Goal: Task Accomplishment & Management: Manage account settings

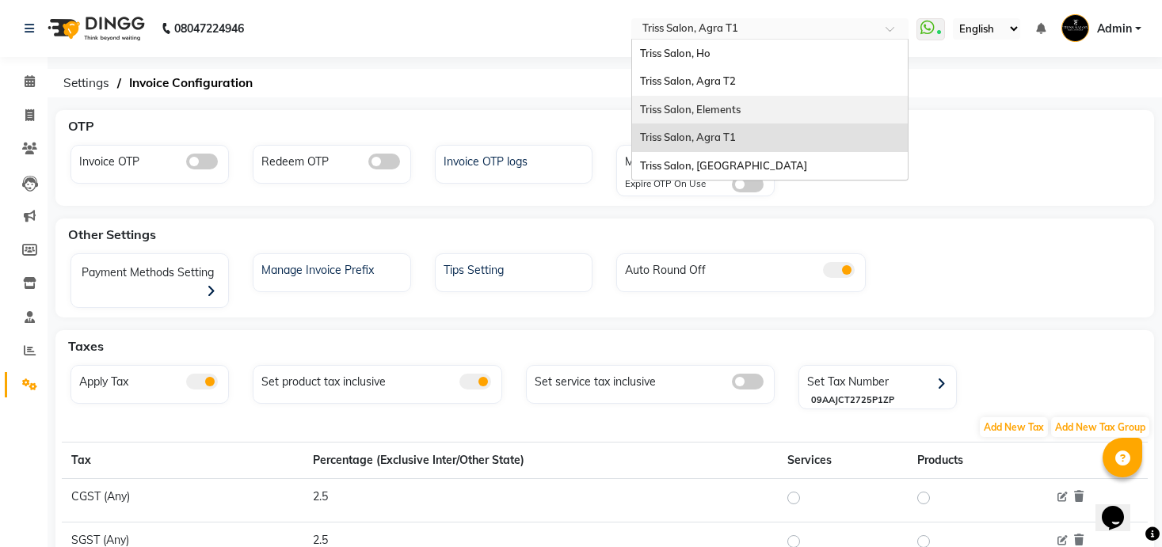
click at [744, 111] on div "Triss Salon, Elements" at bounding box center [770, 110] width 276 height 29
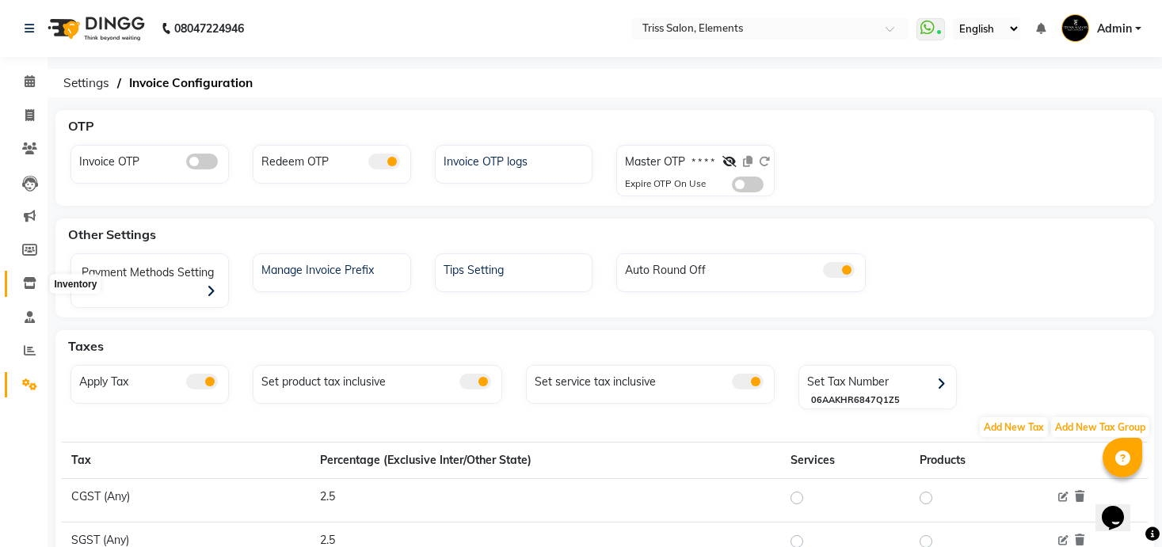
click at [35, 284] on icon at bounding box center [29, 283] width 13 height 12
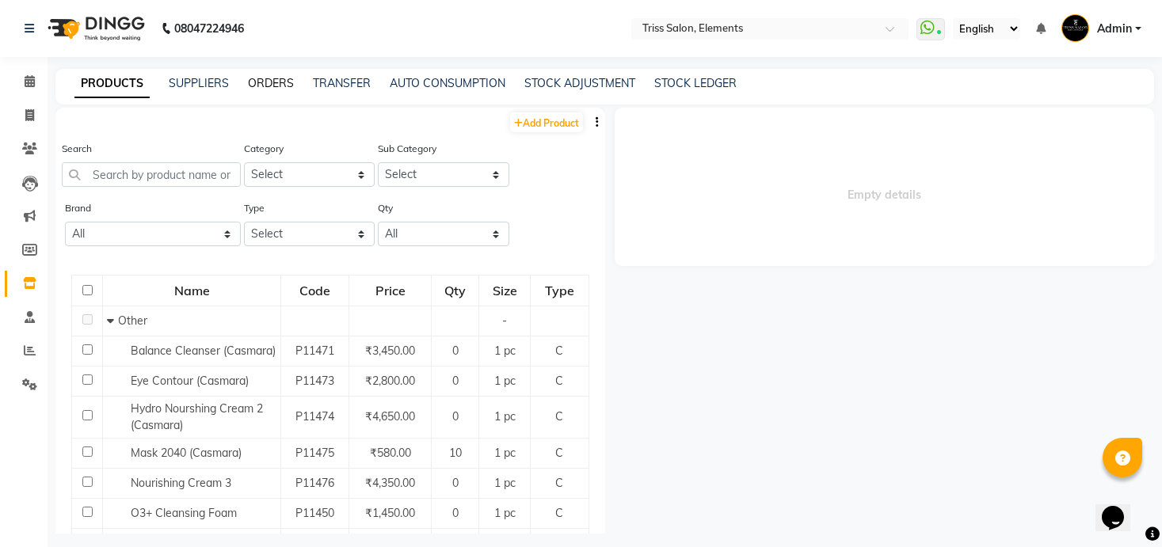
click at [284, 85] on link "ORDERS" at bounding box center [271, 83] width 46 height 14
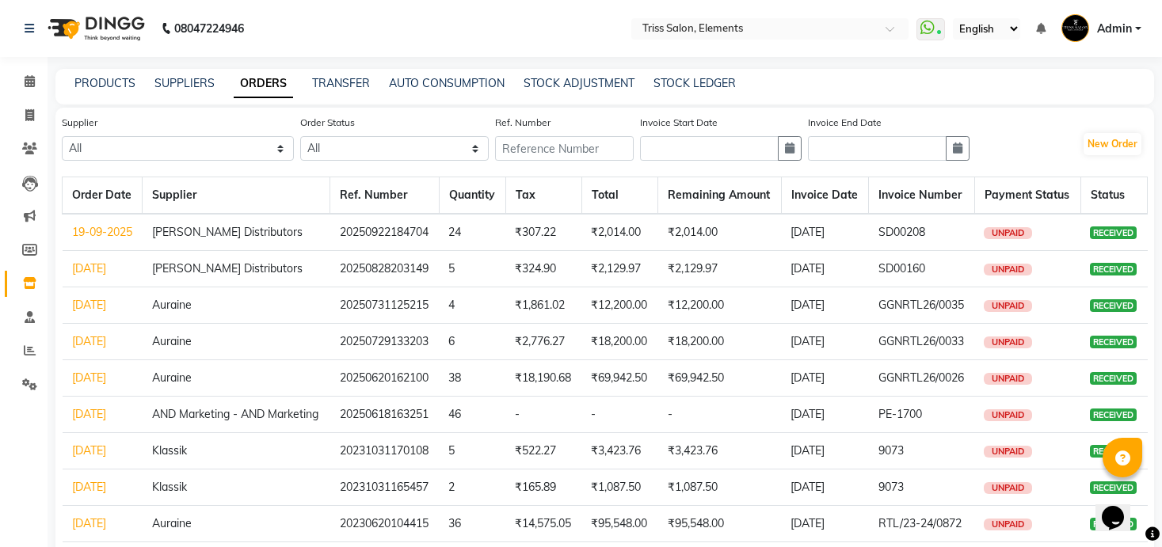
click at [86, 276] on link "27-08-2025" at bounding box center [89, 268] width 34 height 14
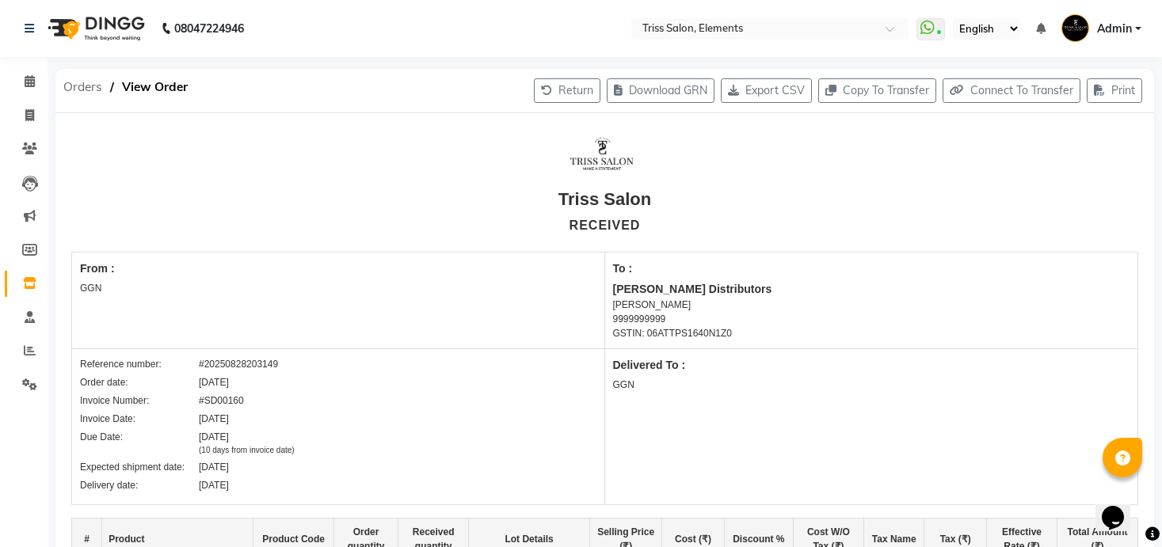
click at [76, 80] on span "Orders" at bounding box center [82, 87] width 55 height 29
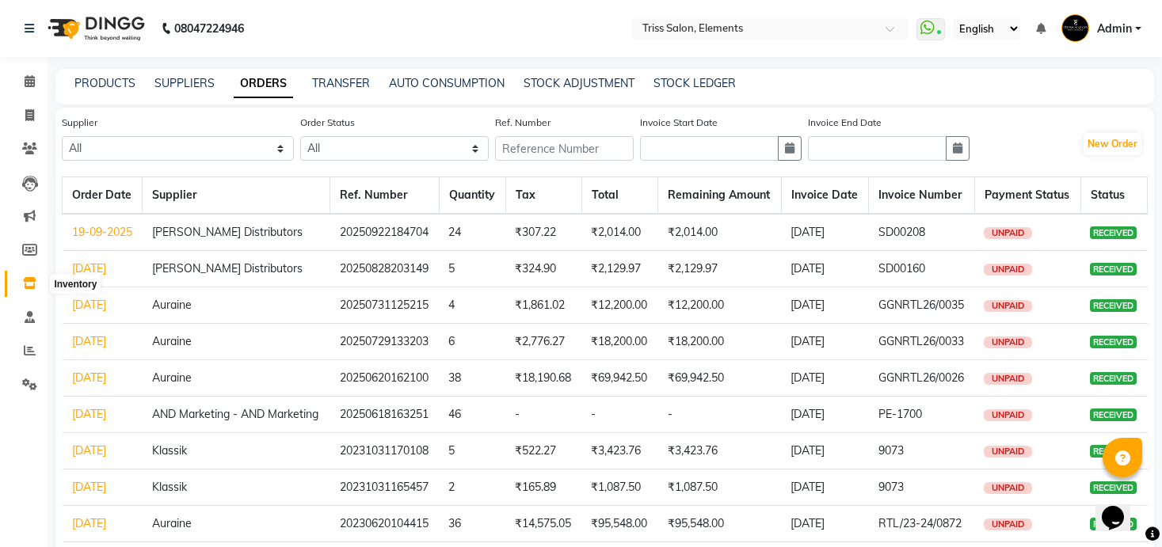
click at [29, 278] on icon at bounding box center [29, 283] width 13 height 12
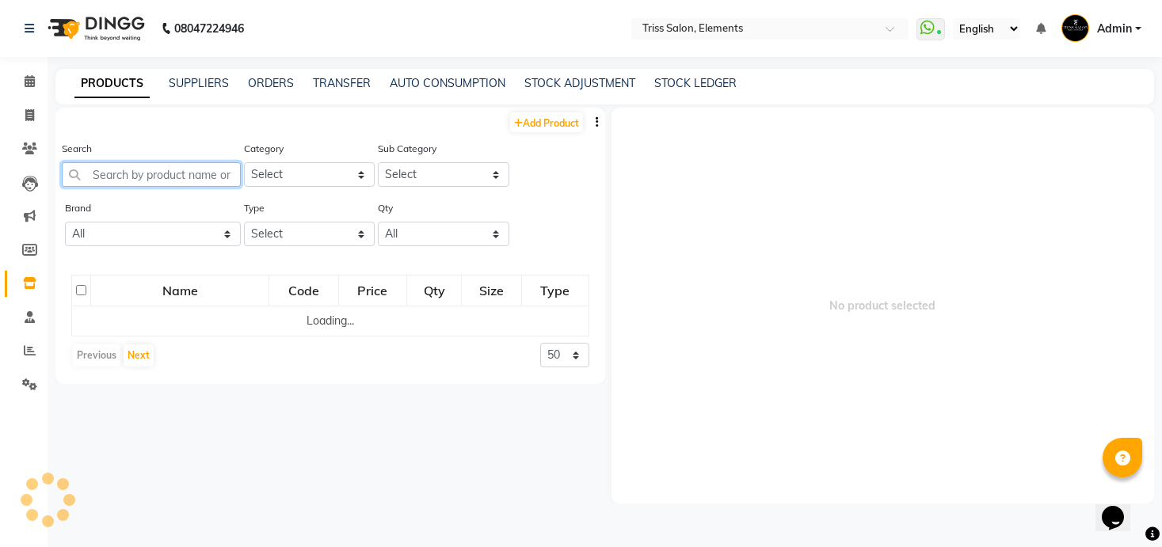
click at [224, 177] on input "text" at bounding box center [151, 174] width 179 height 25
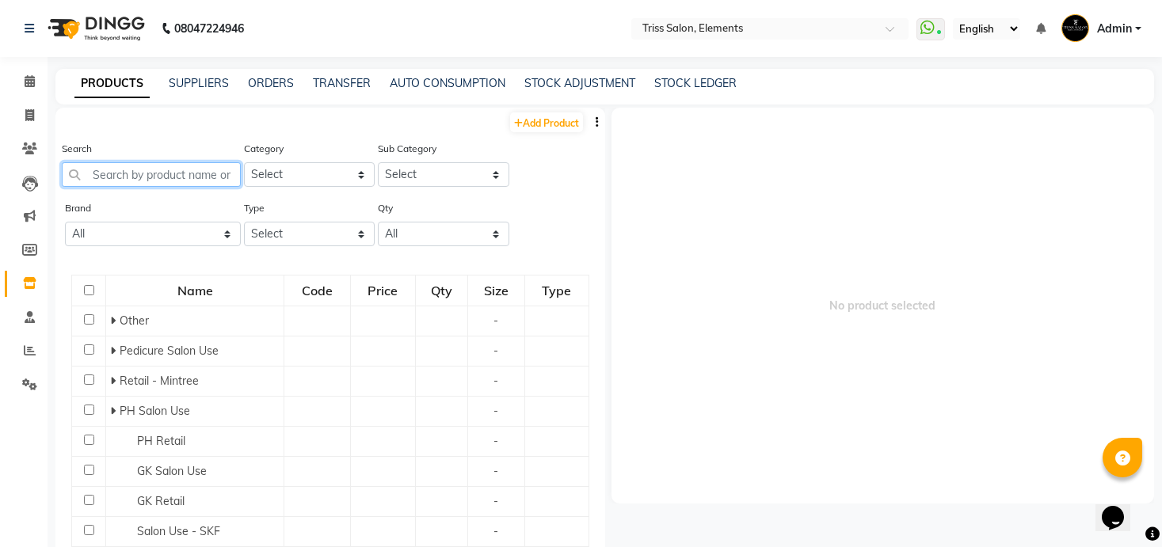
paste input "Vital Nutrition Shampoo"
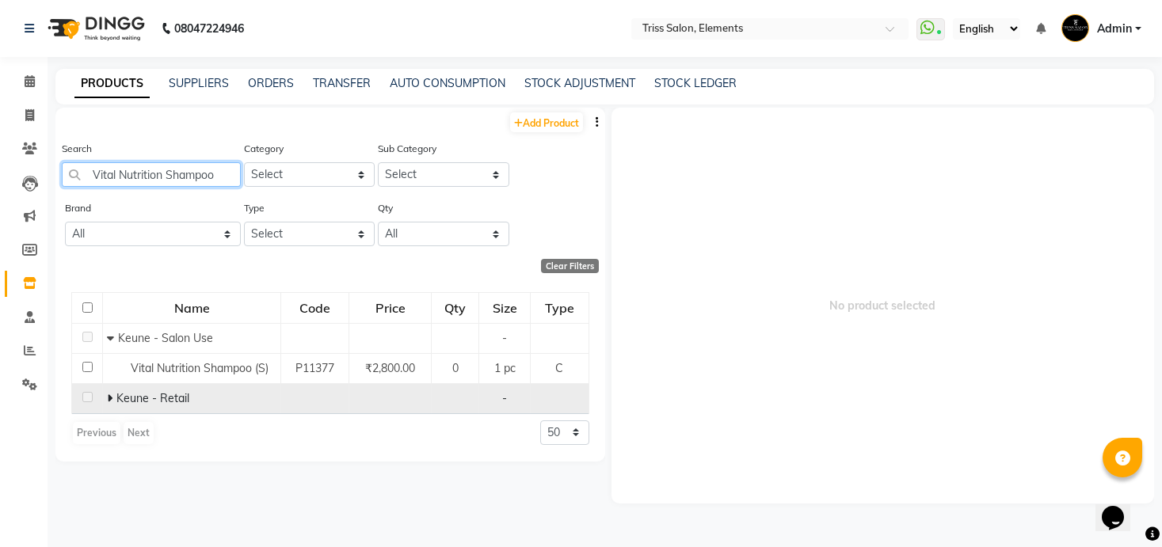
type input "Vital Nutrition Shampoo"
click at [111, 401] on icon at bounding box center [110, 398] width 6 height 11
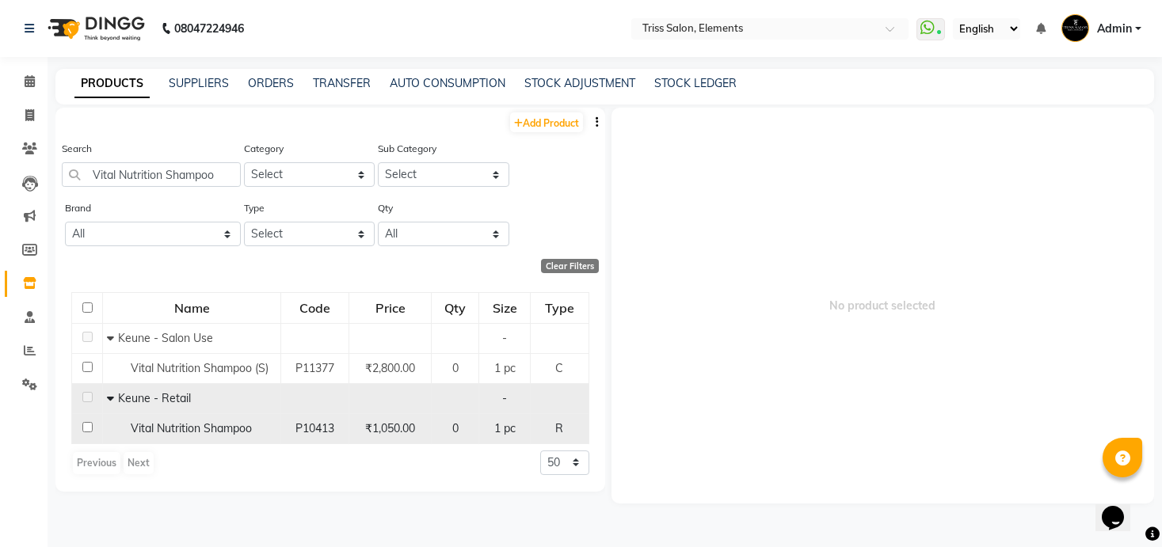
click at [225, 432] on span "Vital Nutrition Shampoo" at bounding box center [191, 428] width 121 height 14
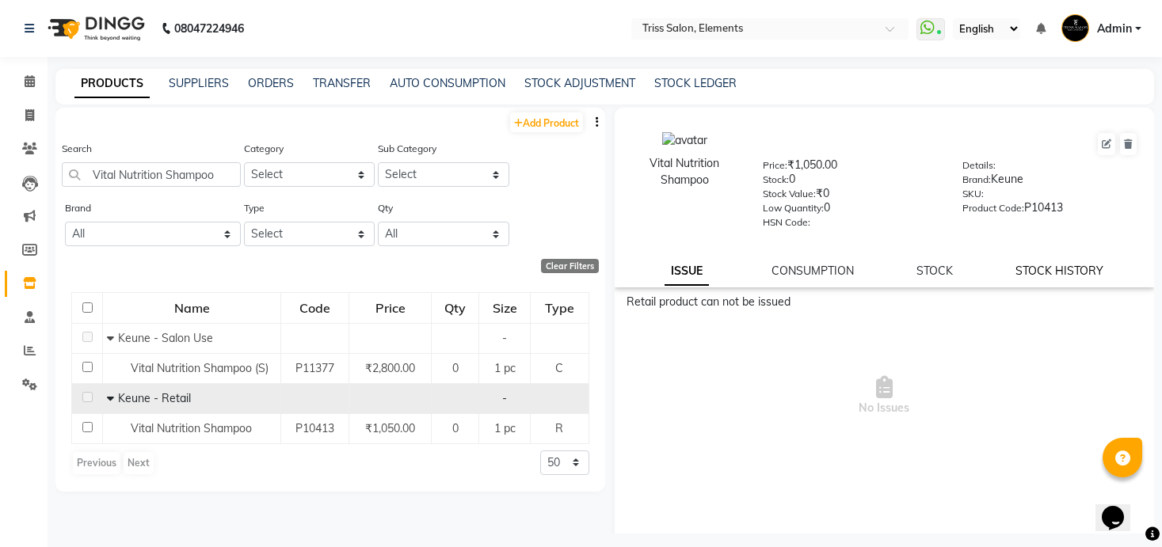
click at [1018, 276] on link "STOCK HISTORY" at bounding box center [1059, 271] width 88 height 14
select select "all"
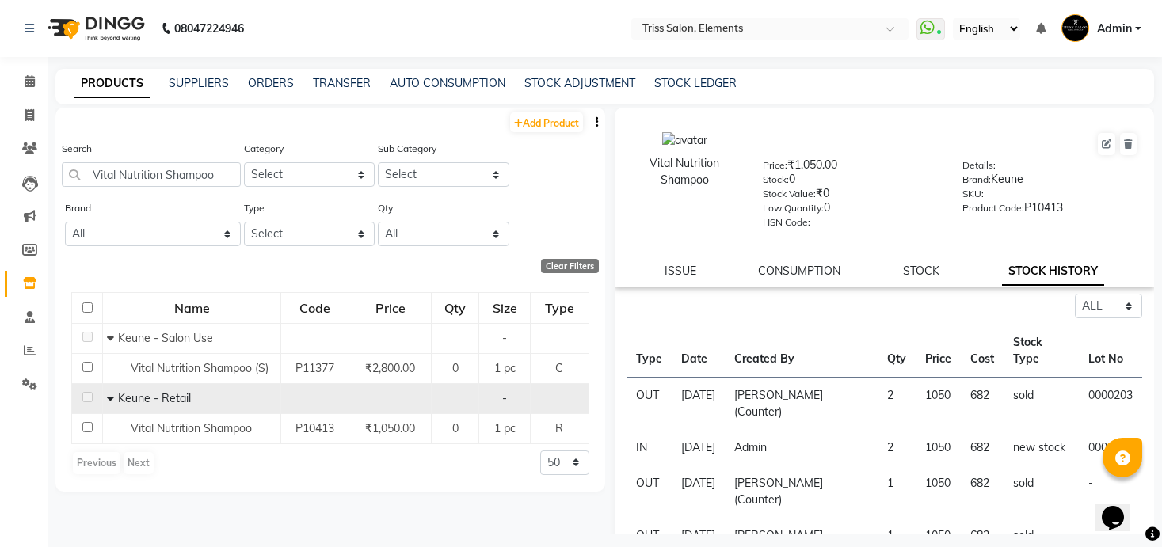
scroll to position [10, 0]
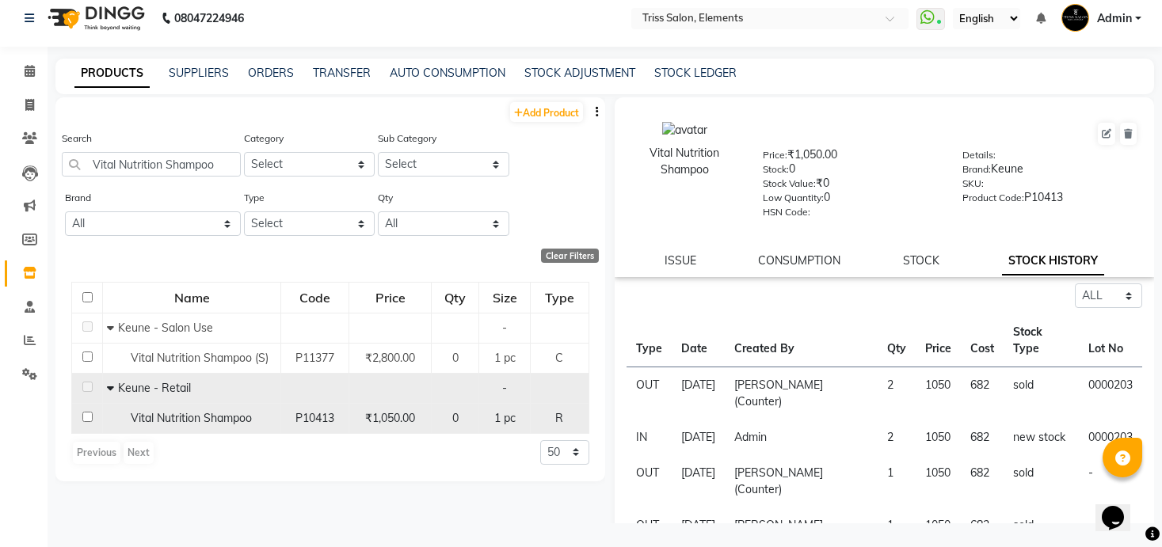
click at [230, 418] on span "Vital Nutrition Shampoo" at bounding box center [191, 418] width 121 height 14
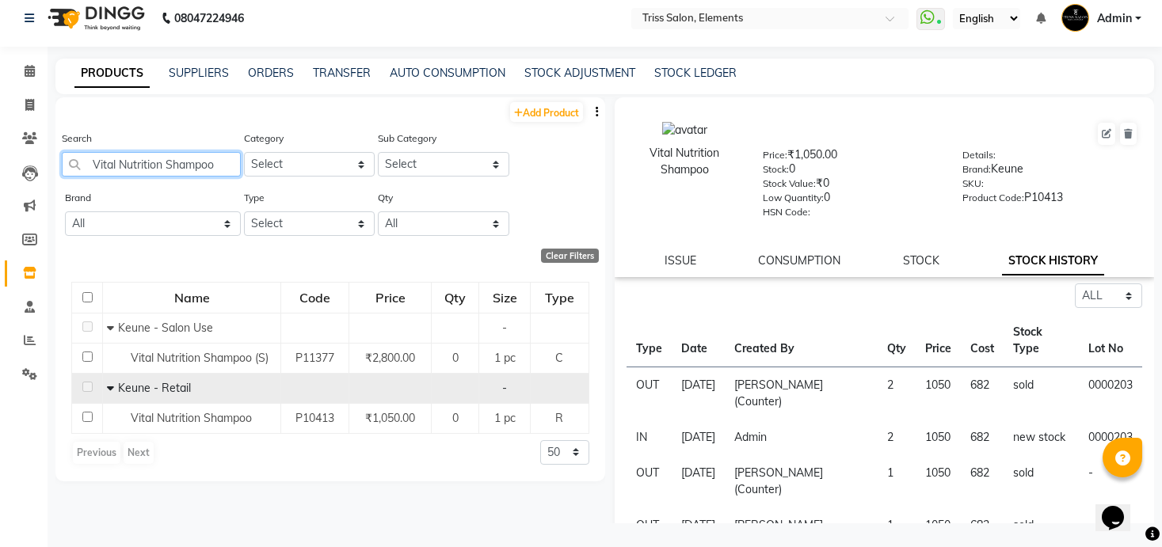
click at [192, 163] on input "Vital Nutrition Shampoo" at bounding box center [151, 164] width 179 height 25
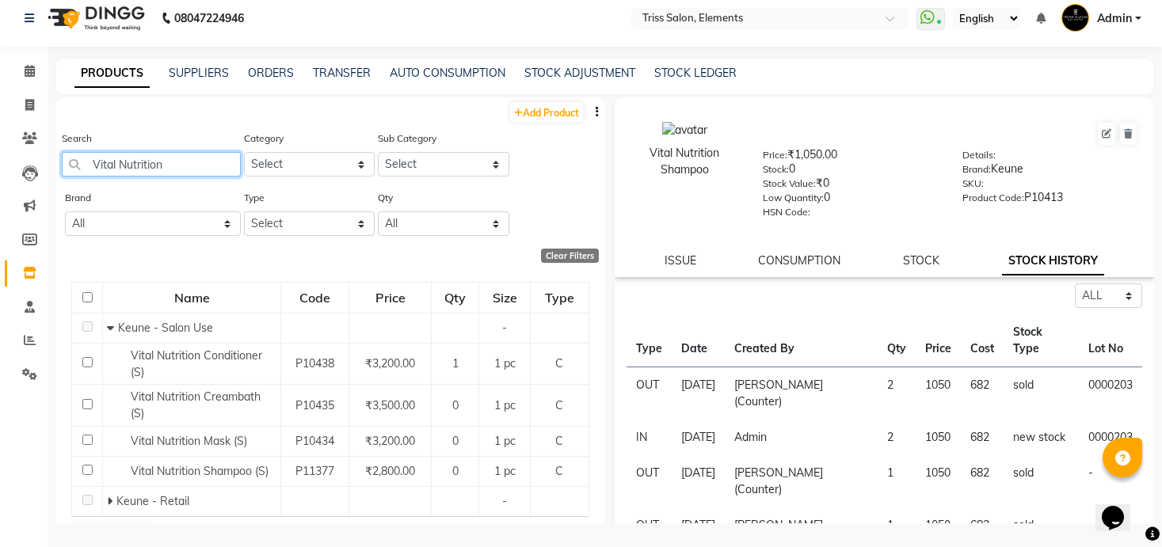
scroll to position [41, 0]
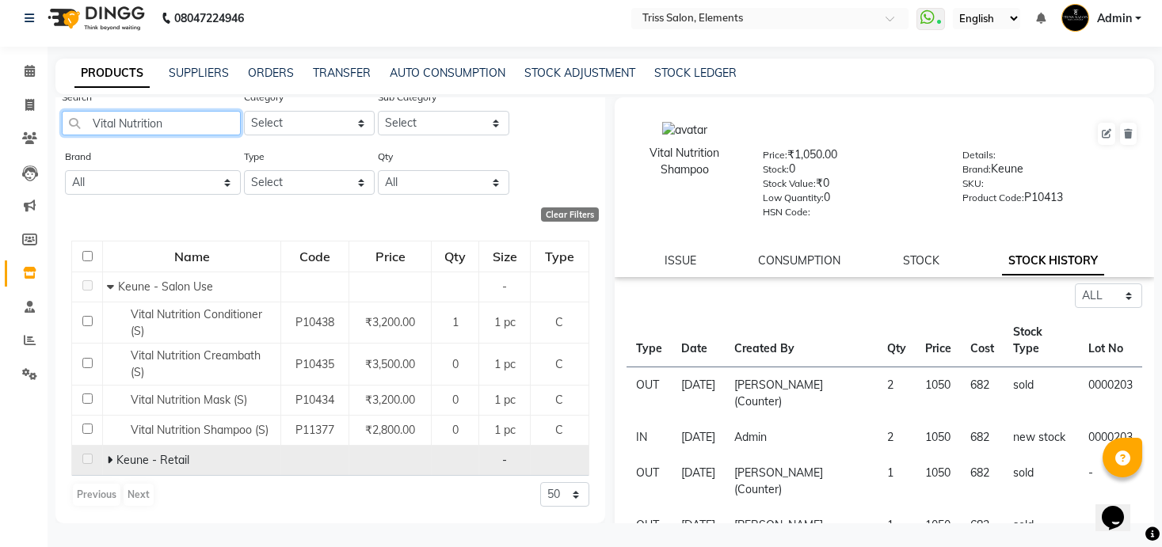
type input "Vital Nutrition"
click at [111, 460] on icon at bounding box center [110, 460] width 6 height 11
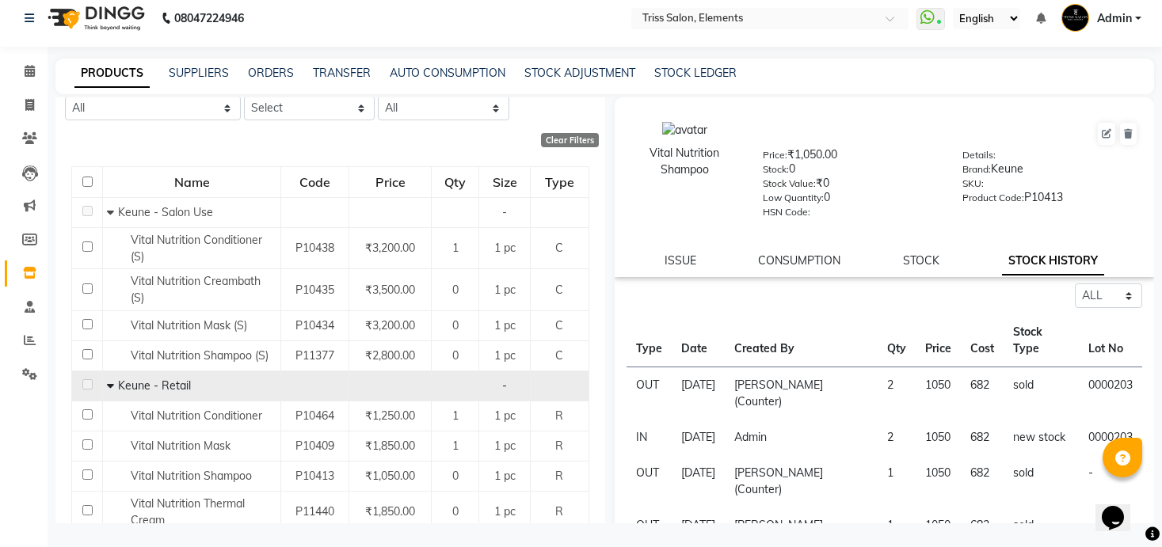
scroll to position [173, 0]
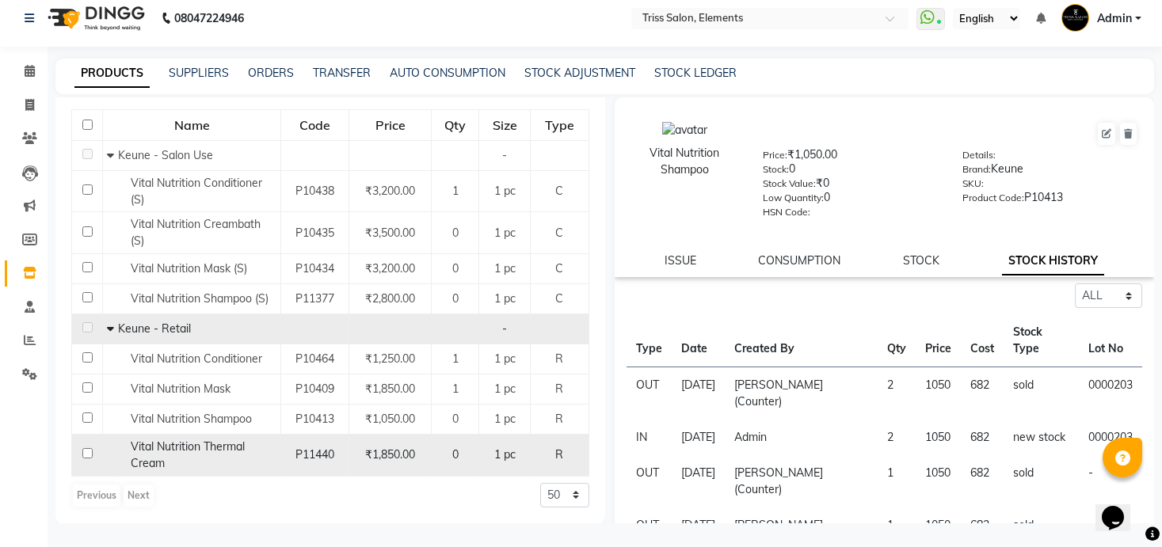
click at [205, 443] on span "Vital Nutrition Thermal Cream" at bounding box center [188, 454] width 114 height 31
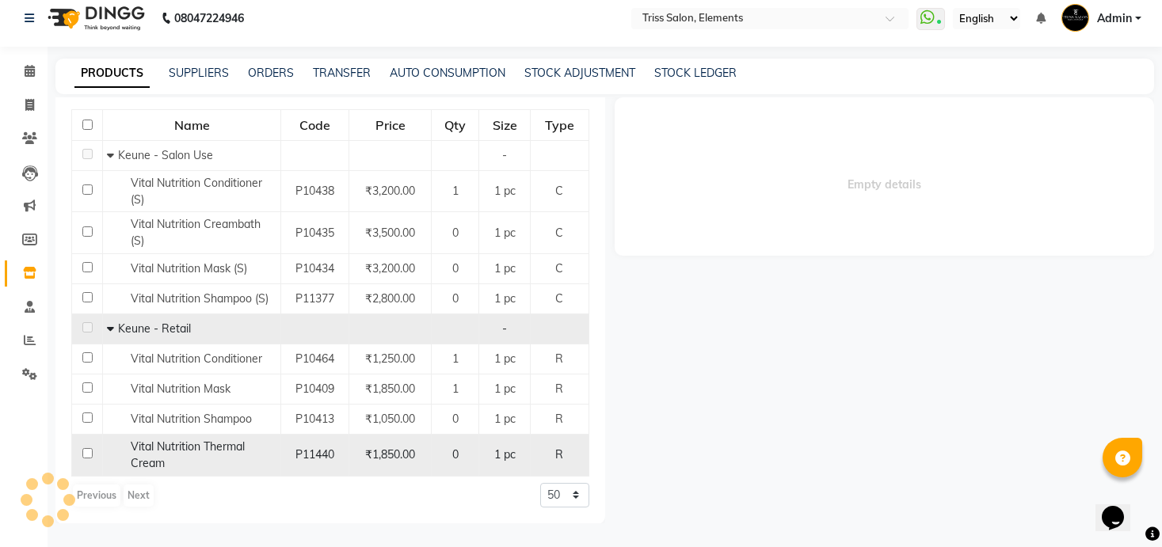
select select "all"
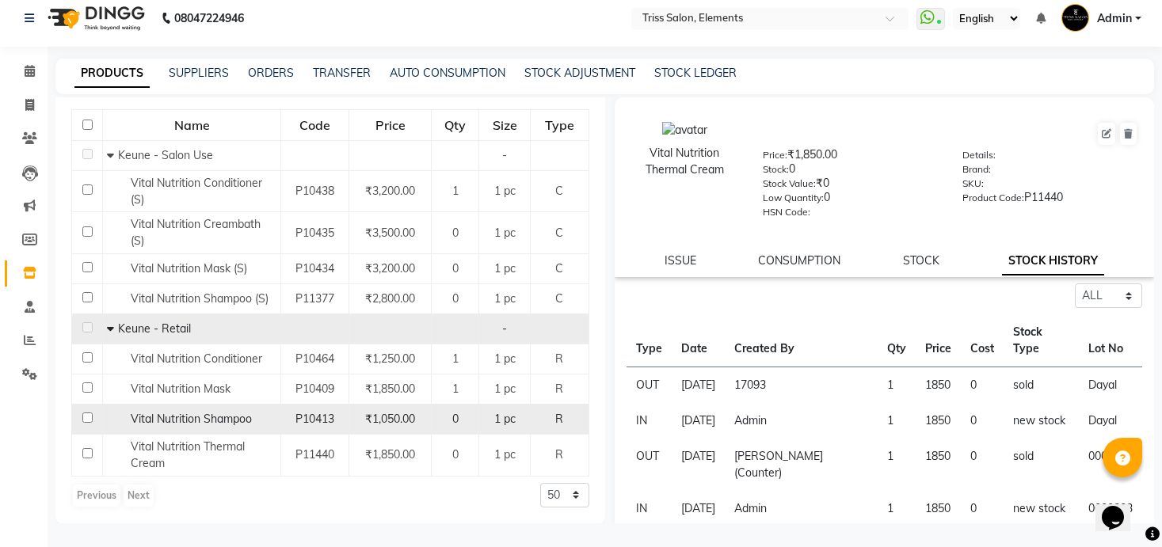
click at [205, 433] on td "Vital Nutrition Shampoo" at bounding box center [192, 420] width 178 height 30
click at [206, 424] on span "Vital Nutrition Shampoo" at bounding box center [191, 419] width 121 height 14
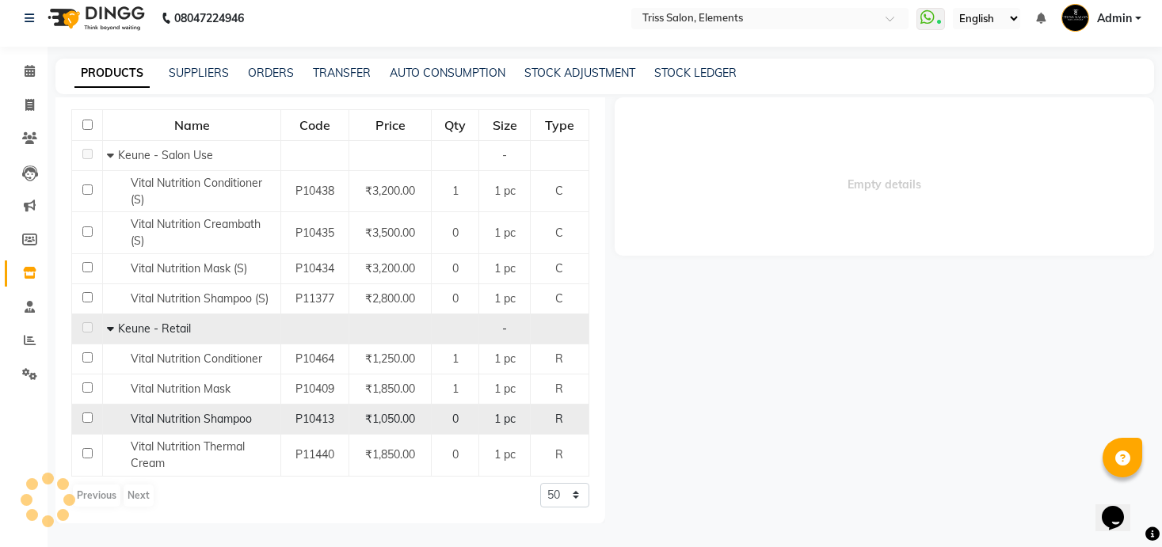
select select "all"
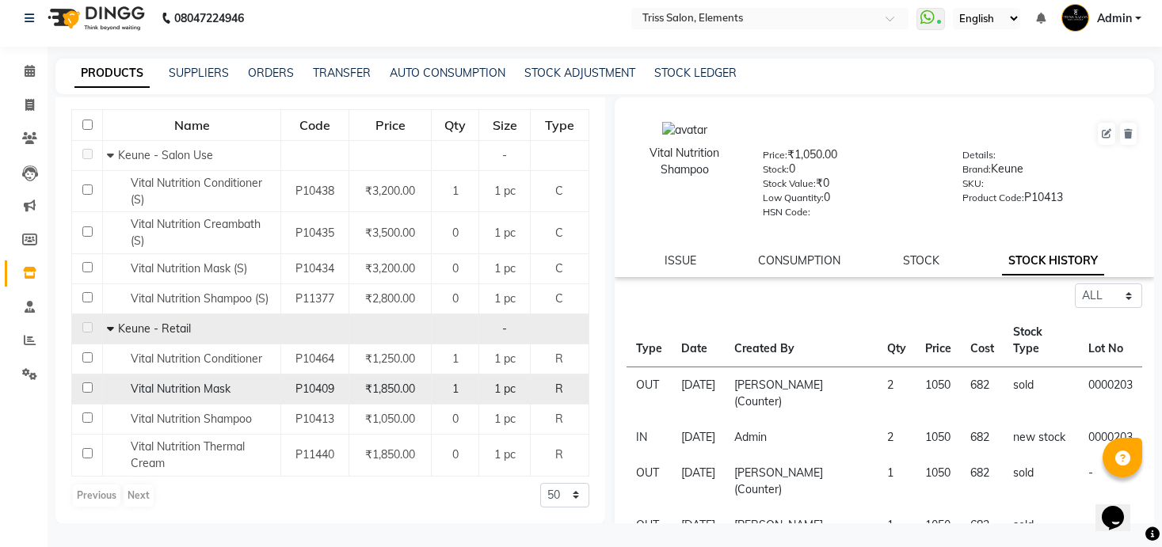
click at [206, 384] on span "Vital Nutrition Mask" at bounding box center [181, 389] width 100 height 14
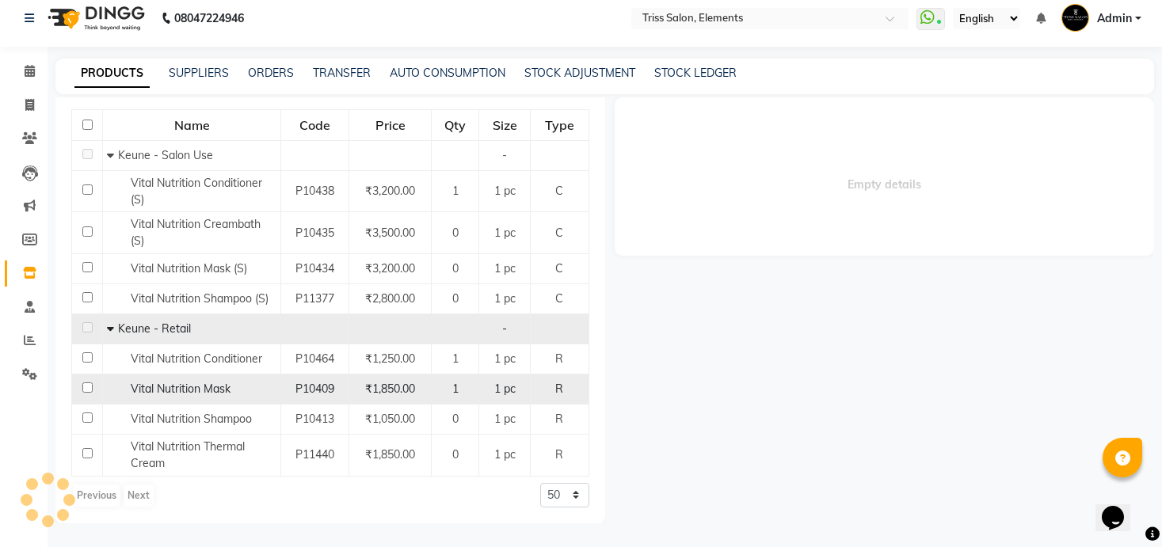
select select "all"
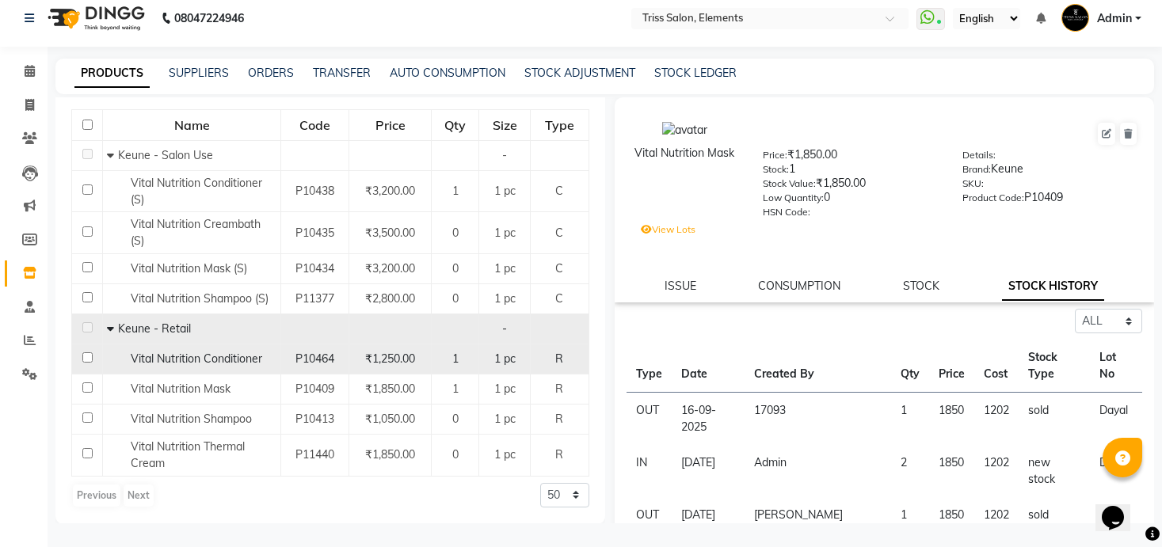
click at [203, 349] on td "Vital Nutrition Conditioner" at bounding box center [192, 359] width 178 height 30
click at [203, 364] on span "Vital Nutrition Conditioner" at bounding box center [196, 359] width 131 height 14
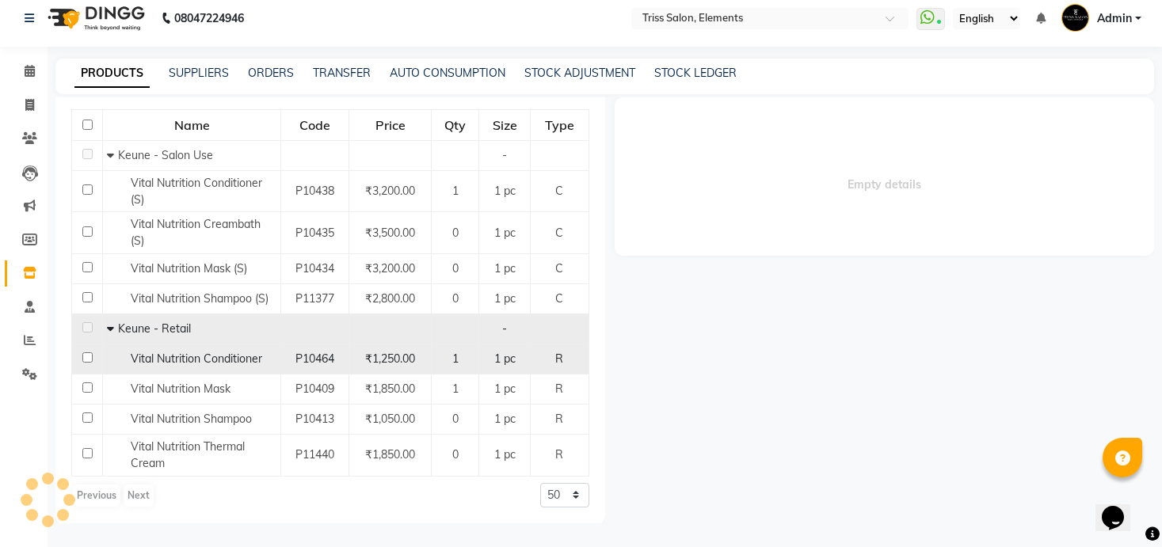
select select "all"
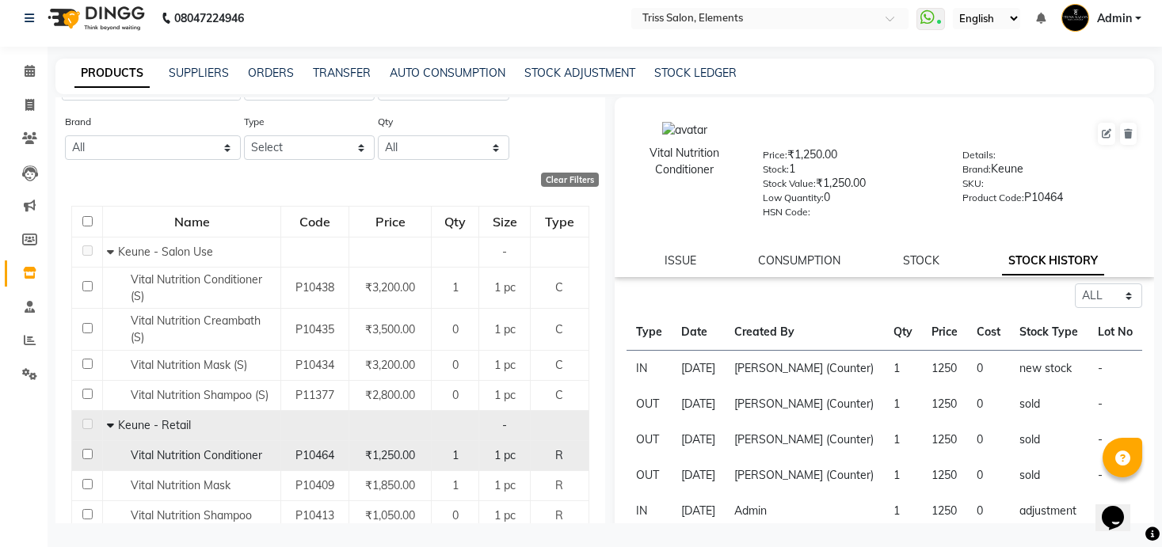
scroll to position [0, 0]
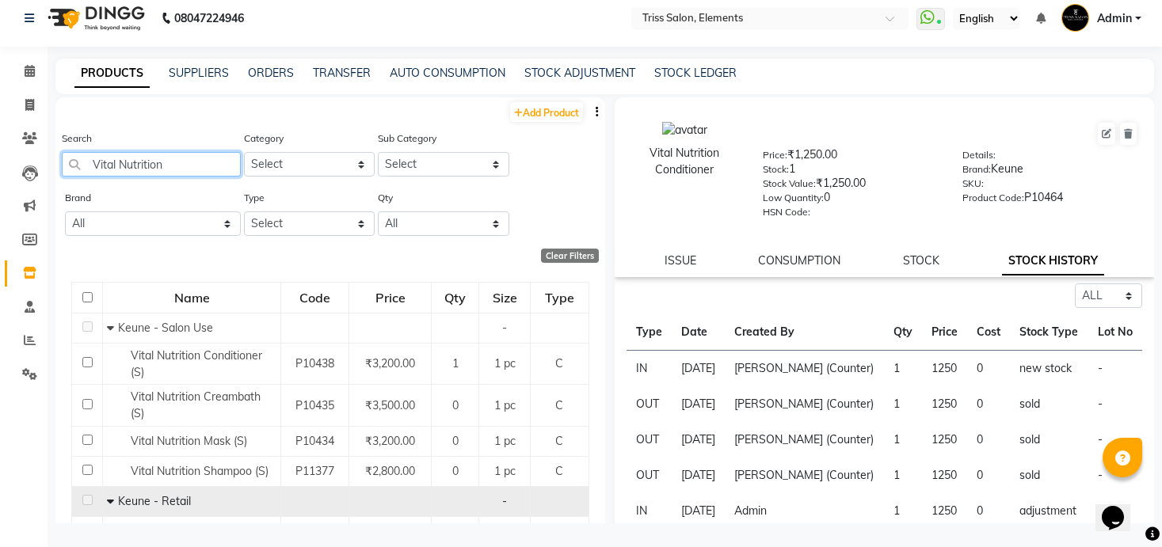
click at [182, 167] on input "Vital Nutrition" at bounding box center [151, 164] width 179 height 25
click at [257, 70] on link "ORDERS" at bounding box center [271, 73] width 46 height 14
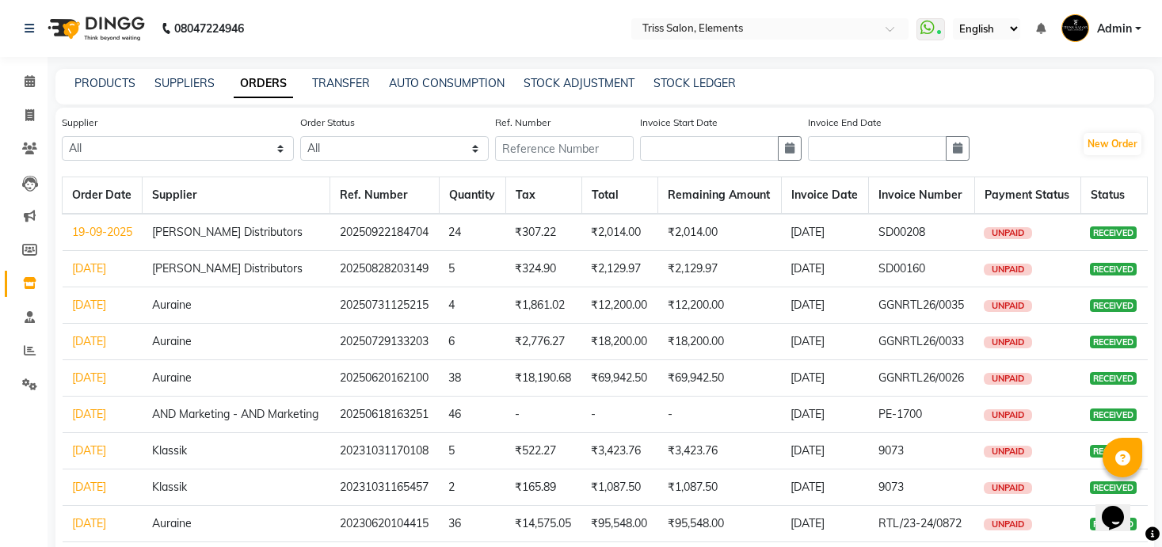
click at [83, 239] on link "19-09-2025" at bounding box center [102, 232] width 60 height 14
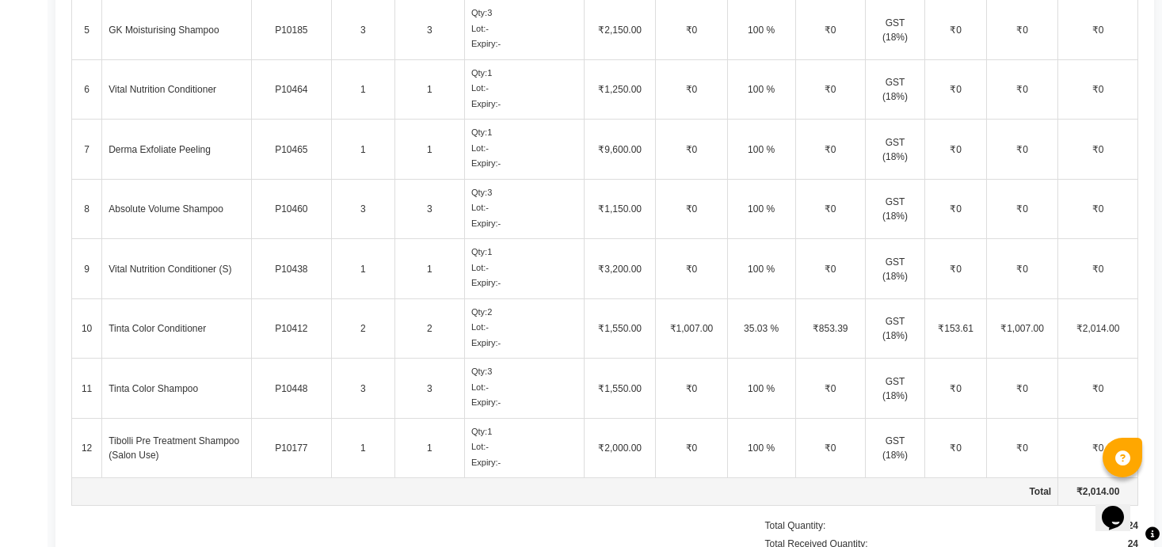
scroll to position [802, 0]
